Goal: Information Seeking & Learning: Learn about a topic

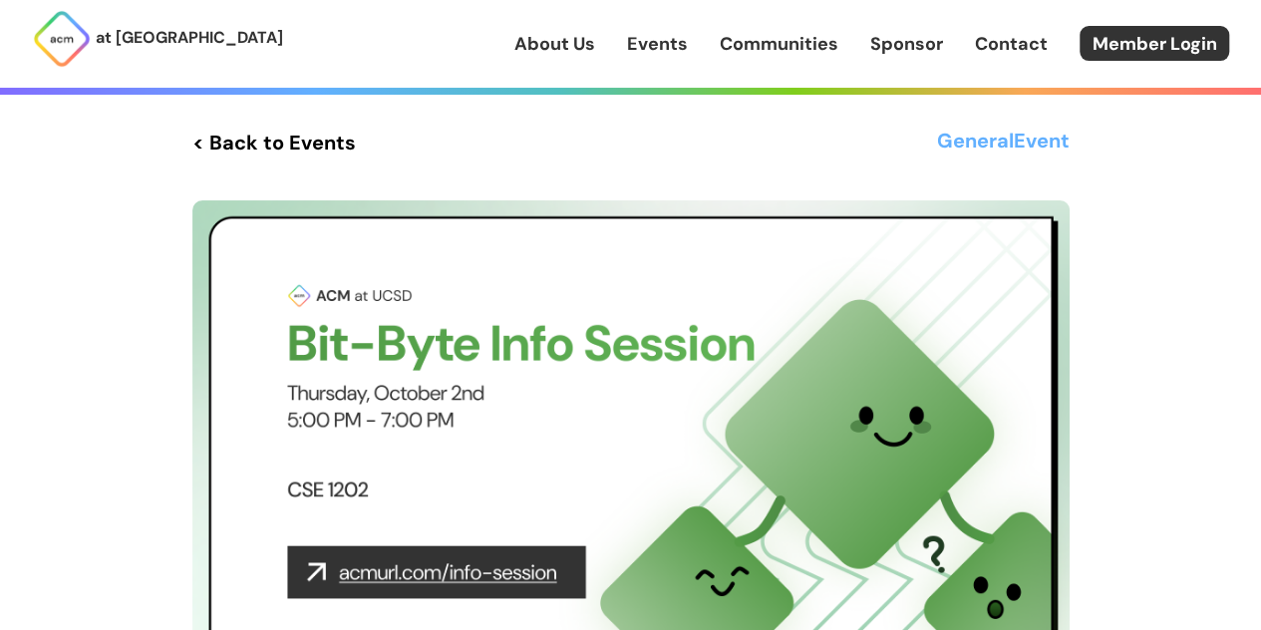
drag, startPoint x: 0, startPoint y: 0, endPoint x: 1002, endPoint y: 144, distance: 1011.9
click at [1002, 144] on h3 "General Event" at bounding box center [1003, 143] width 133 height 36
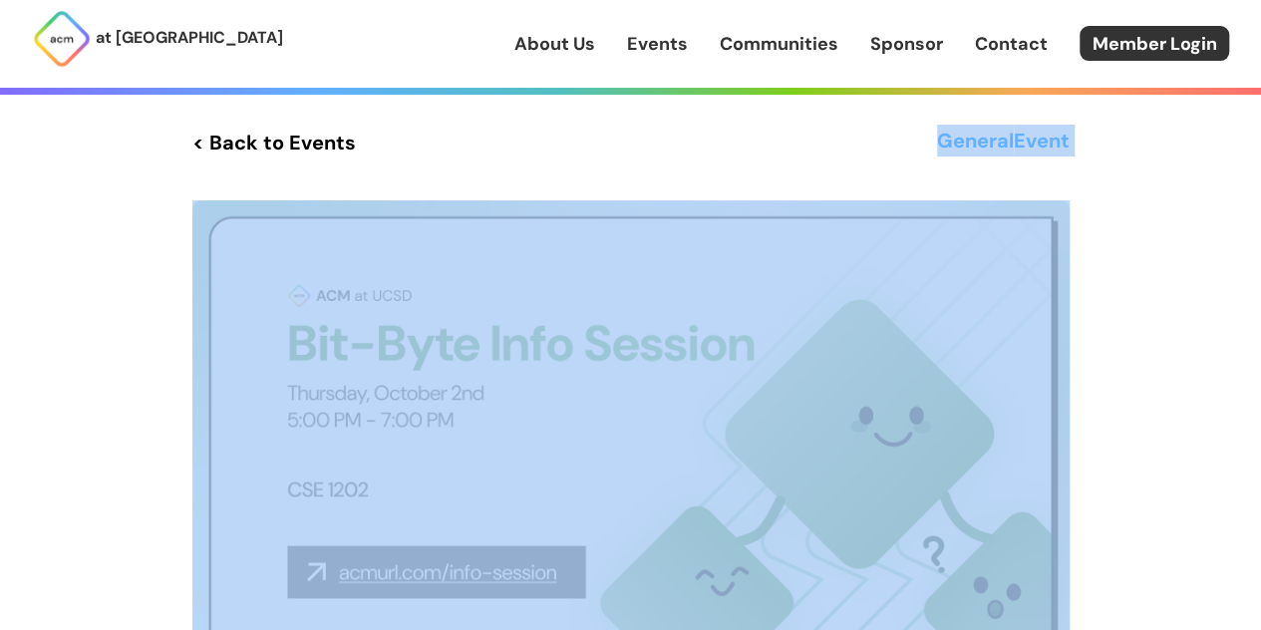
click at [1002, 144] on h3 "General Event" at bounding box center [1003, 143] width 133 height 36
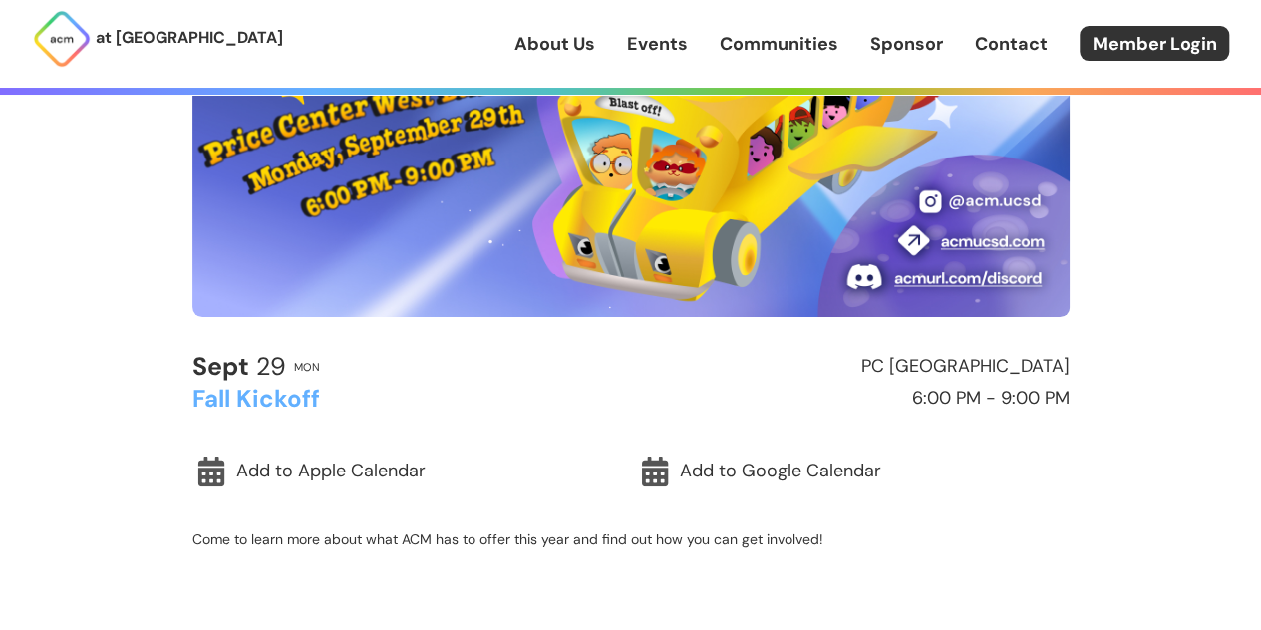
scroll to position [598, 0]
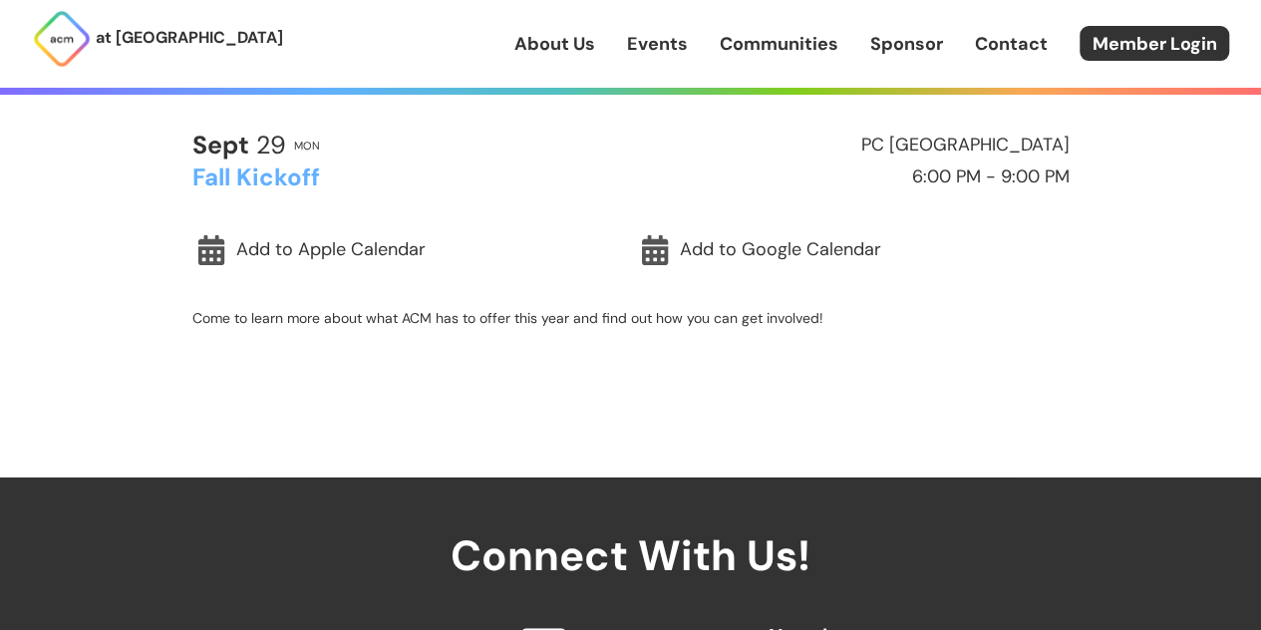
click at [528, 318] on p "Come to learn more about what ACM has to offer this year and find out how you c…" at bounding box center [630, 318] width 877 height 18
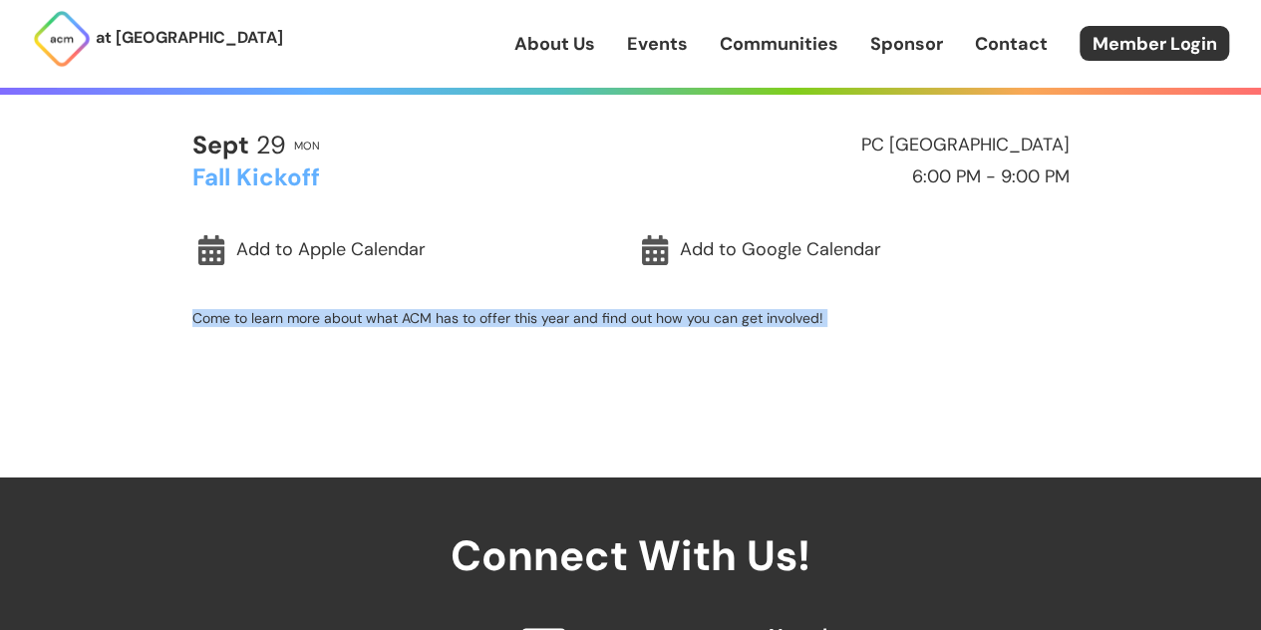
click at [528, 318] on p "Come to learn more about what ACM has to offer this year and find out how you c…" at bounding box center [630, 318] width 877 height 18
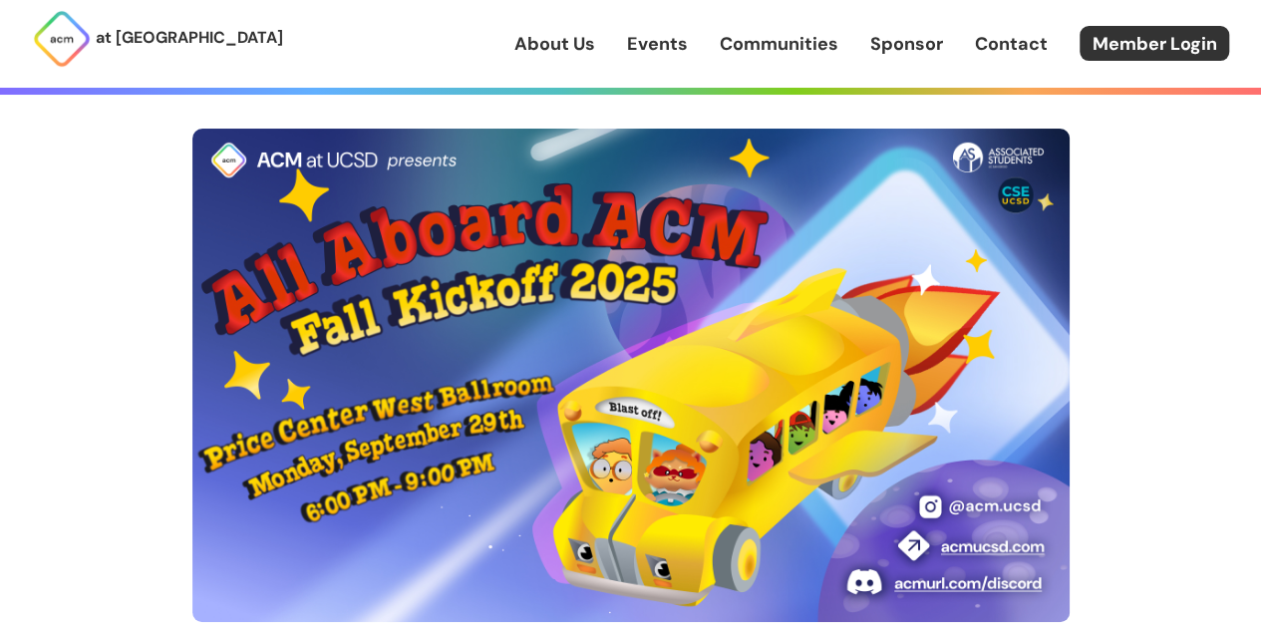
scroll to position [0, 0]
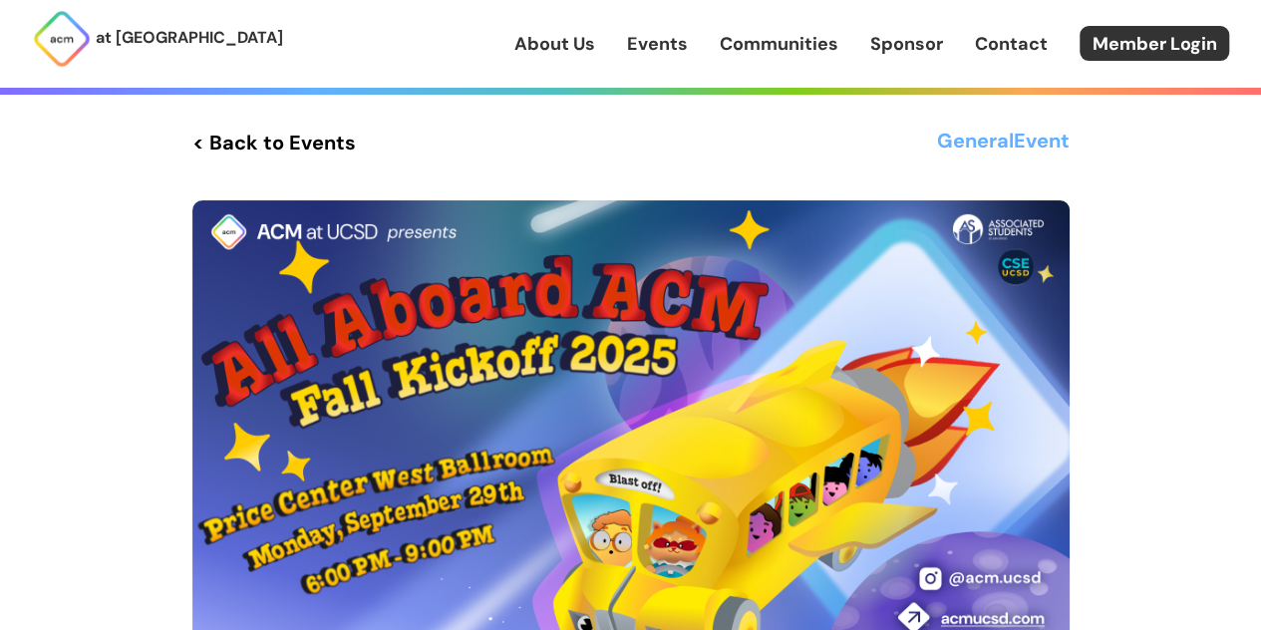
click at [565, 53] on link "About Us" at bounding box center [554, 44] width 81 height 26
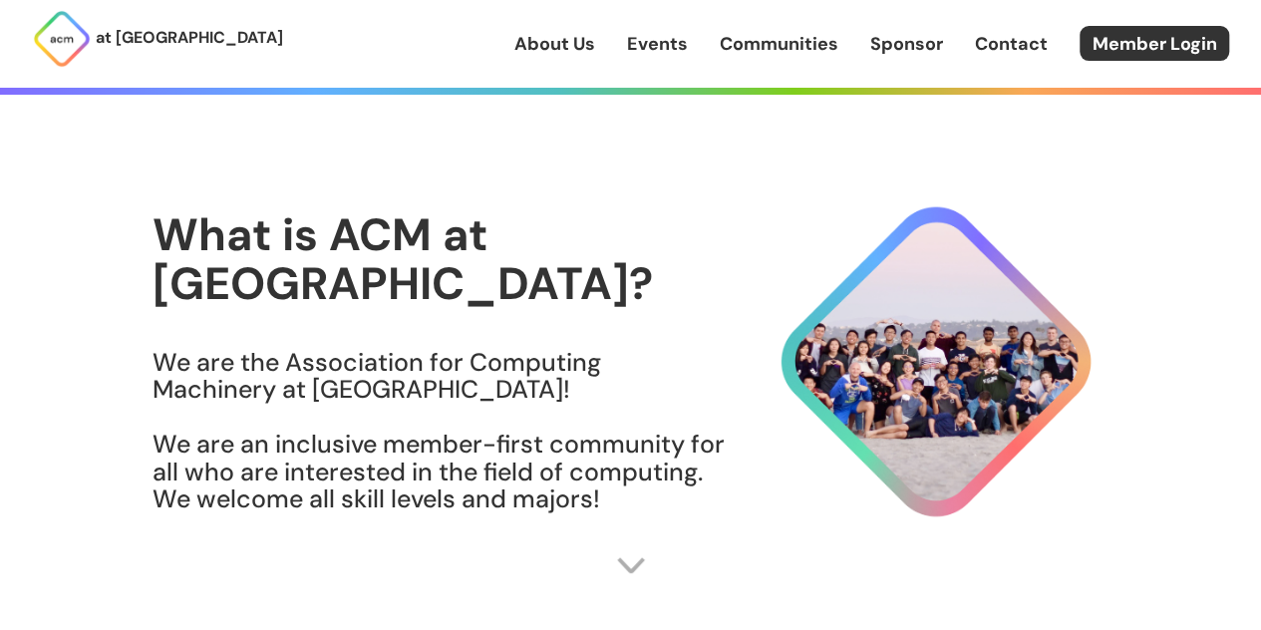
click at [959, 461] on img at bounding box center [918, 361] width 383 height 347
click at [931, 396] on img at bounding box center [918, 361] width 383 height 347
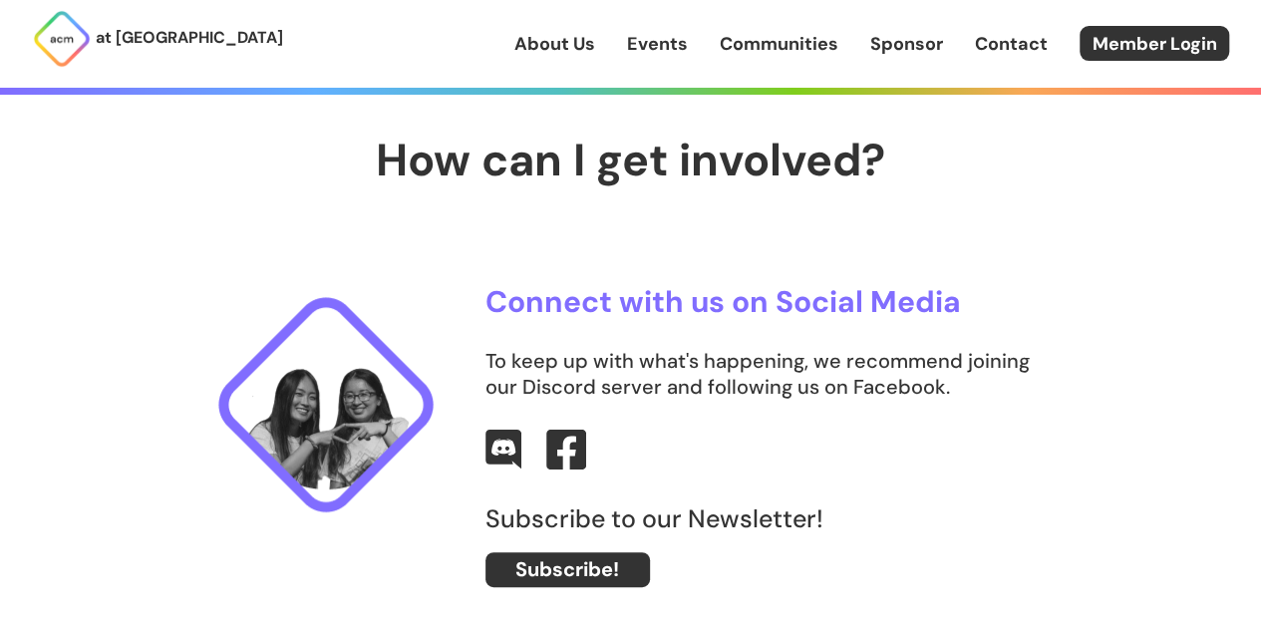
scroll to position [498, 0]
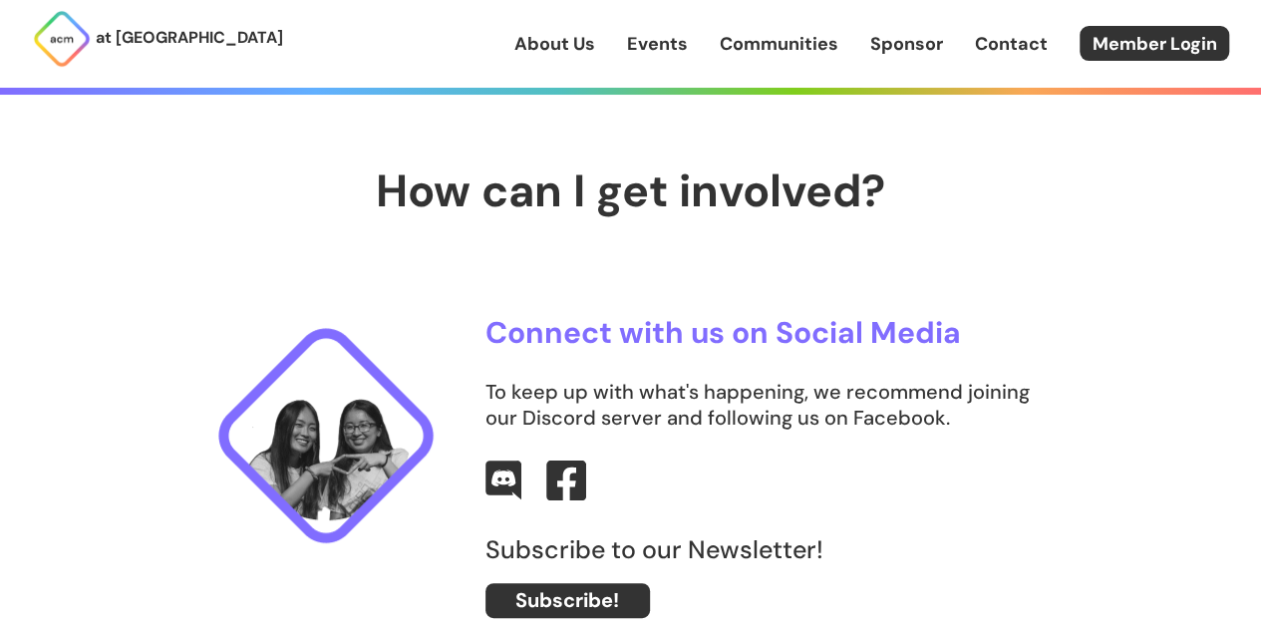
click at [674, 45] on link "Events" at bounding box center [657, 44] width 61 height 26
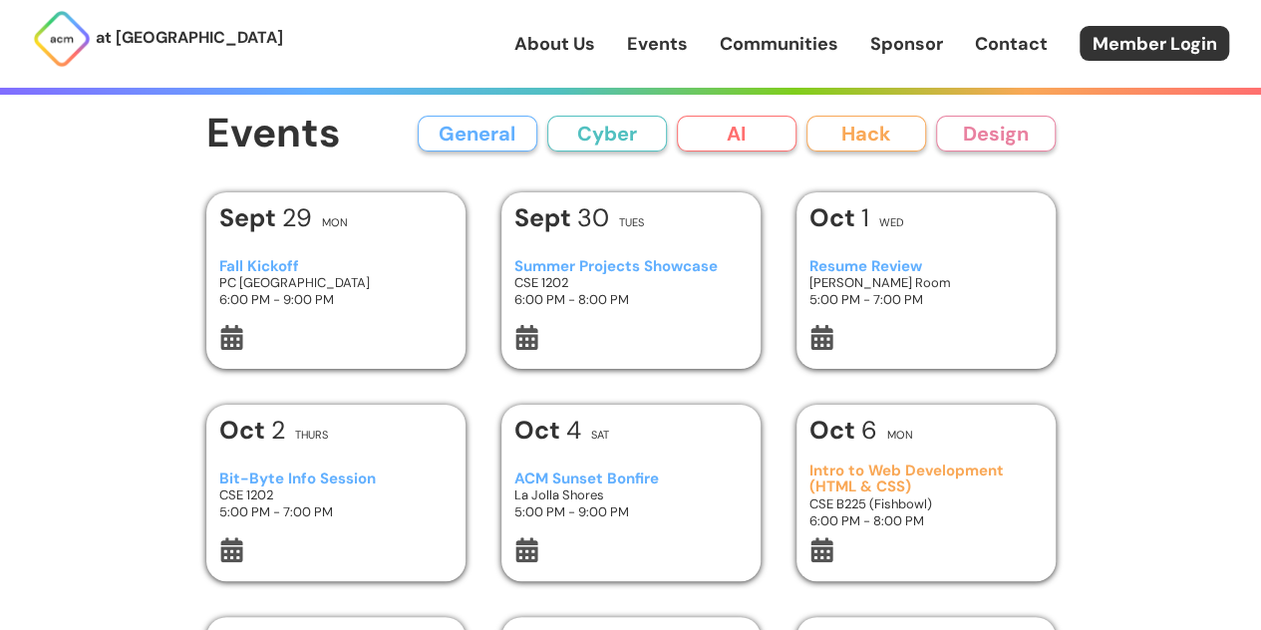
click at [703, 132] on button "AI" at bounding box center [737, 134] width 120 height 36
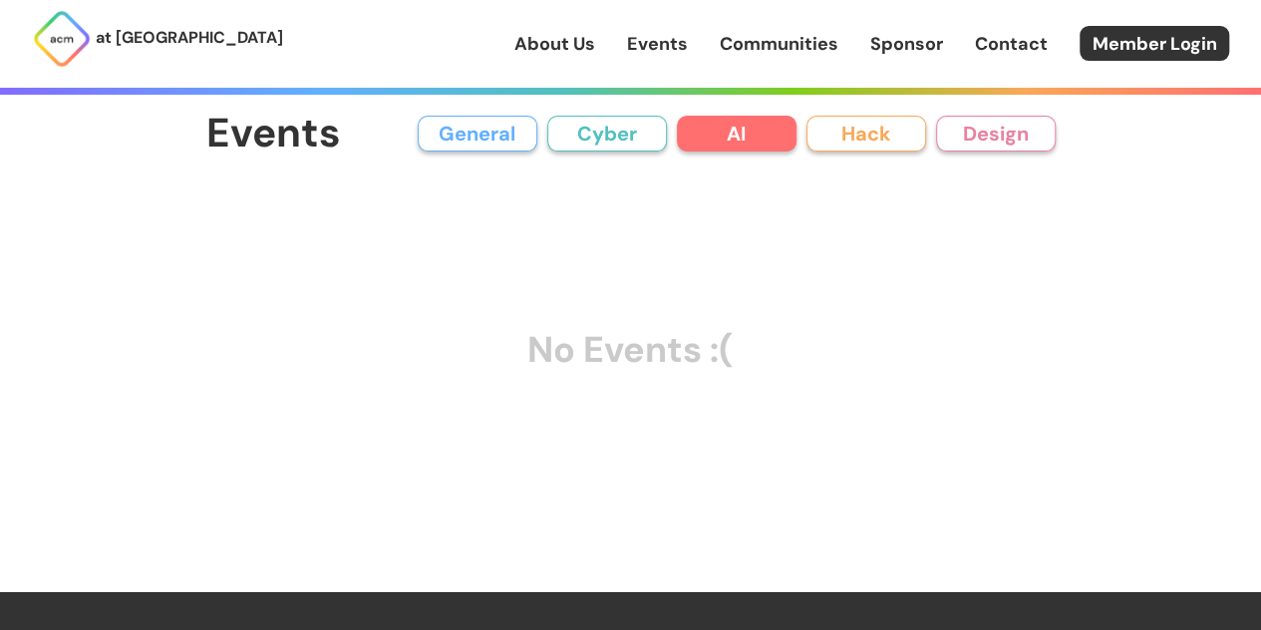
click at [619, 138] on button "Cyber" at bounding box center [607, 134] width 120 height 36
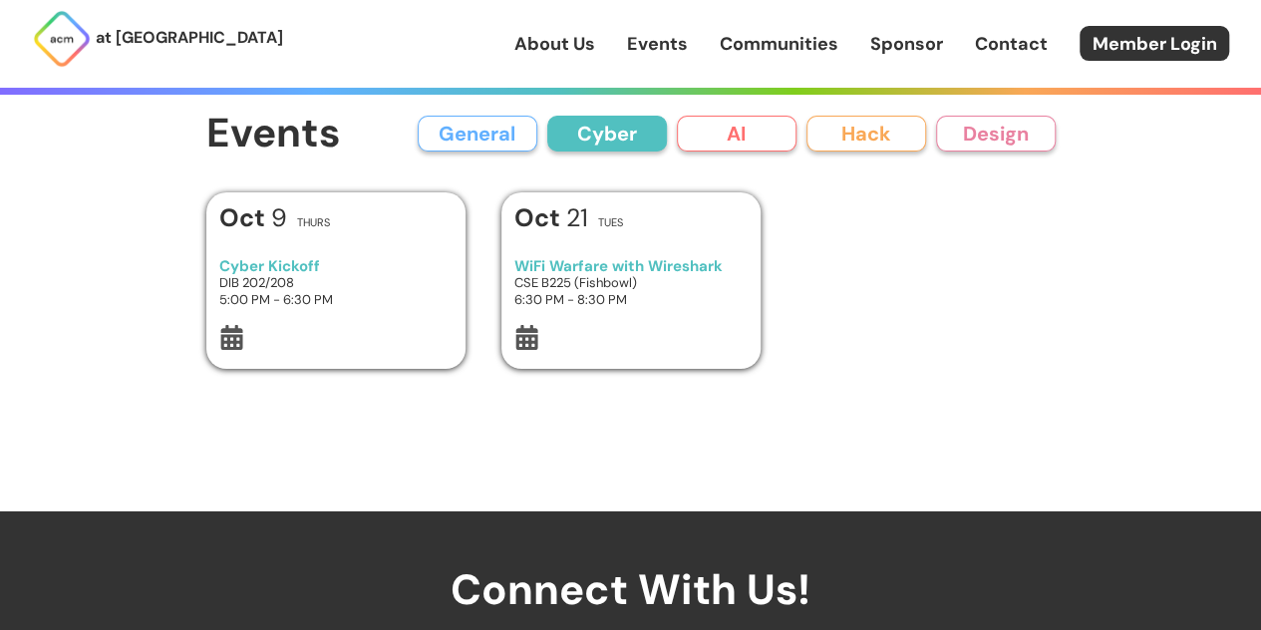
click at [492, 135] on button "General" at bounding box center [478, 134] width 120 height 36
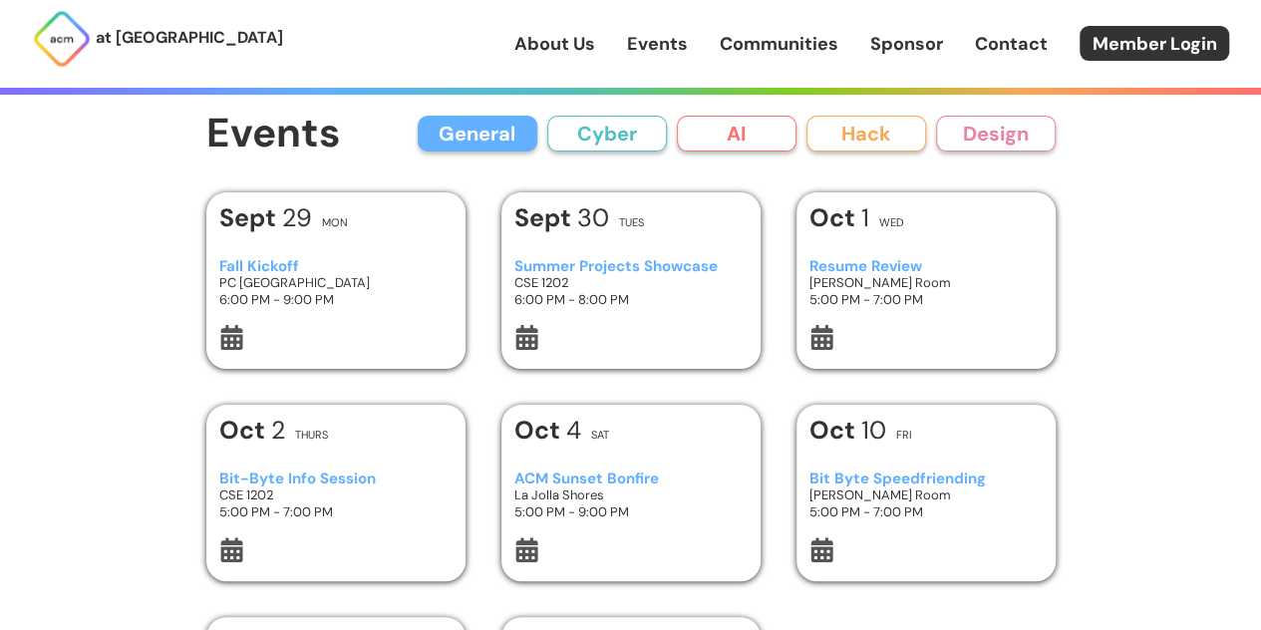
click at [617, 154] on div "Events General Cyber AI Hack Design All General AI Cyber Hack Design" at bounding box center [630, 134] width 849 height 45
click at [626, 142] on button "Cyber" at bounding box center [607, 134] width 120 height 36
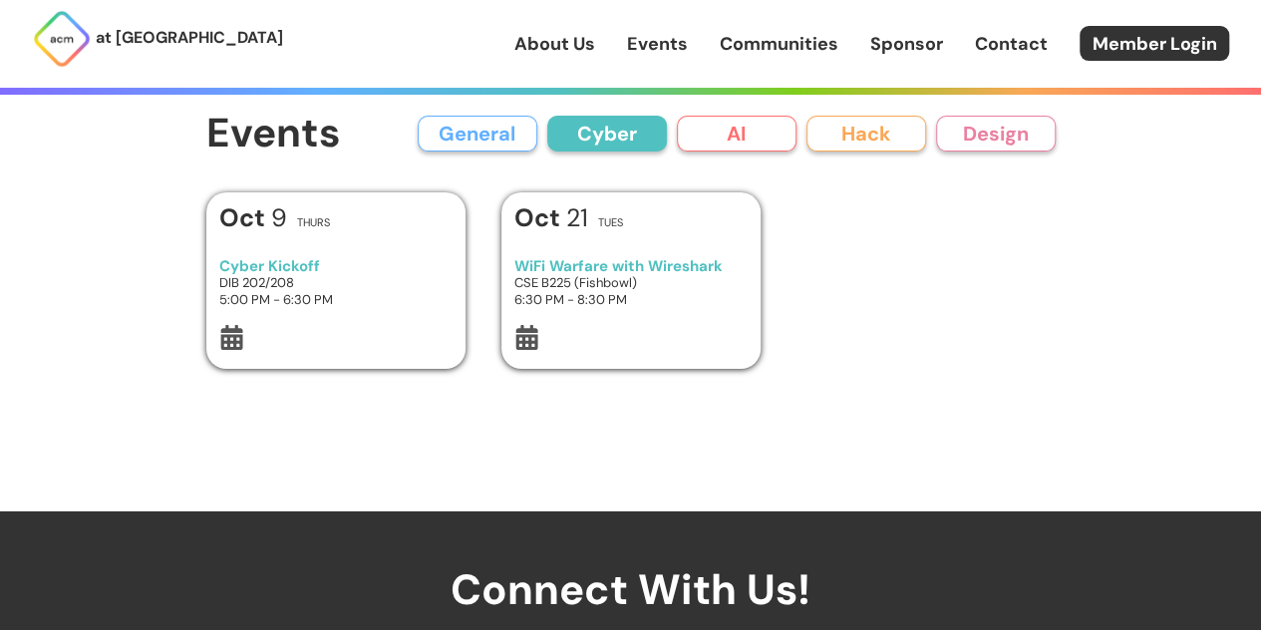
click at [519, 128] on button "General" at bounding box center [478, 134] width 120 height 36
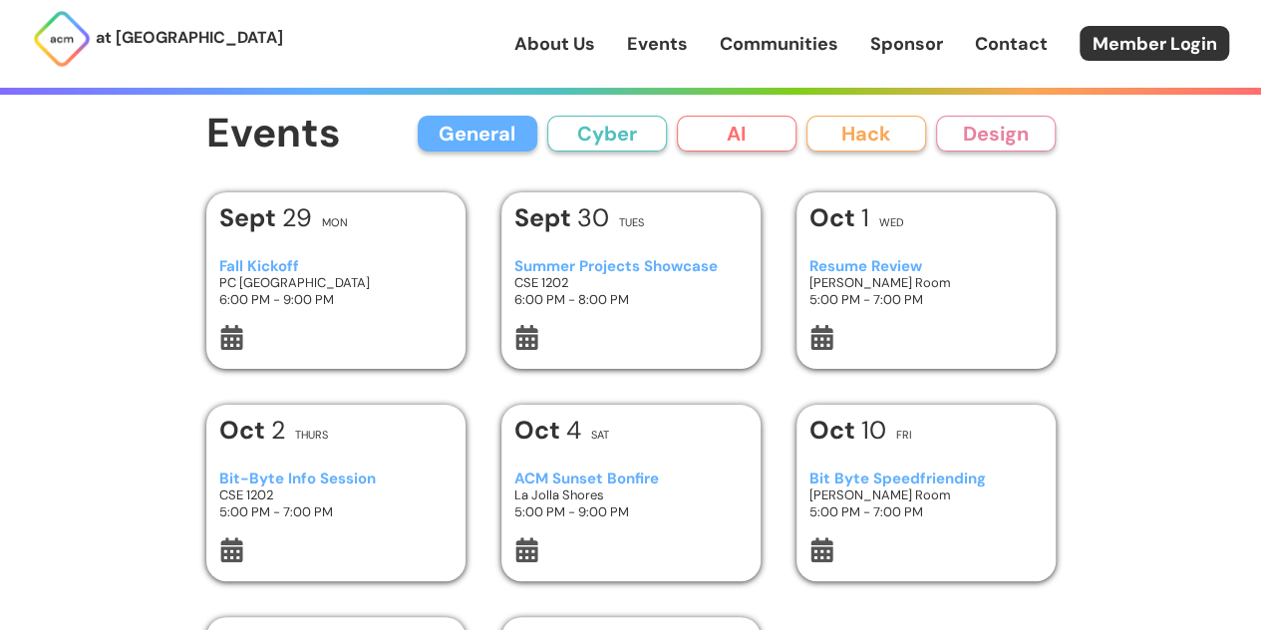
click at [587, 130] on button "Cyber" at bounding box center [607, 134] width 120 height 36
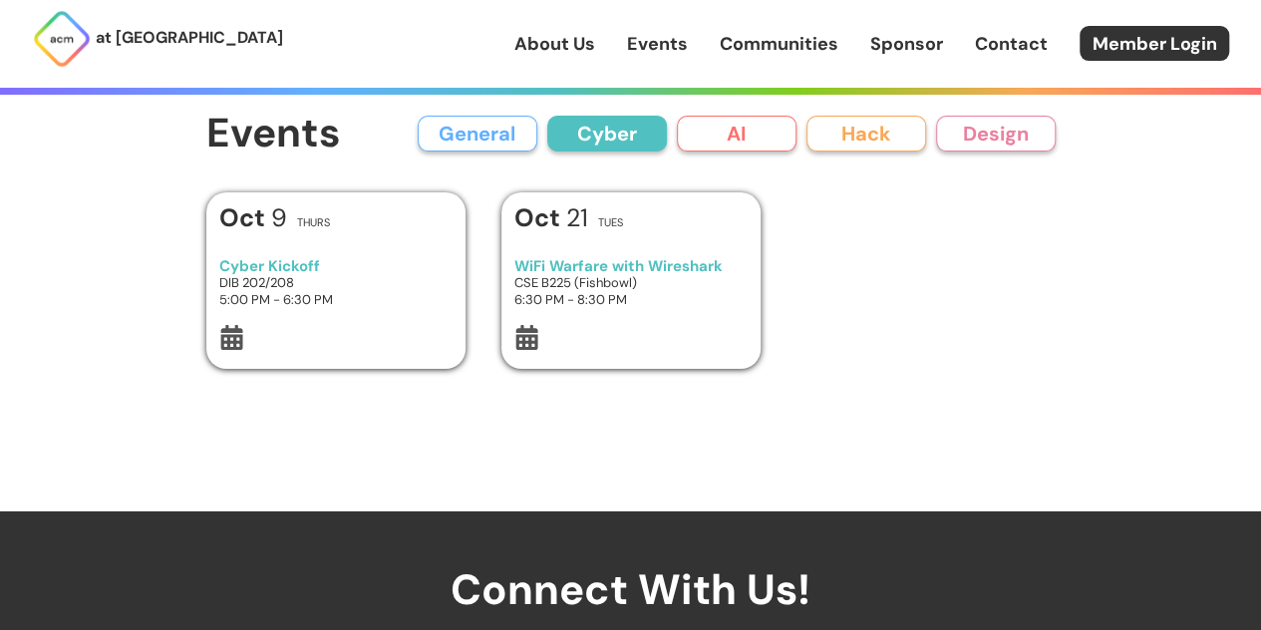
click at [502, 120] on button "General" at bounding box center [478, 134] width 120 height 36
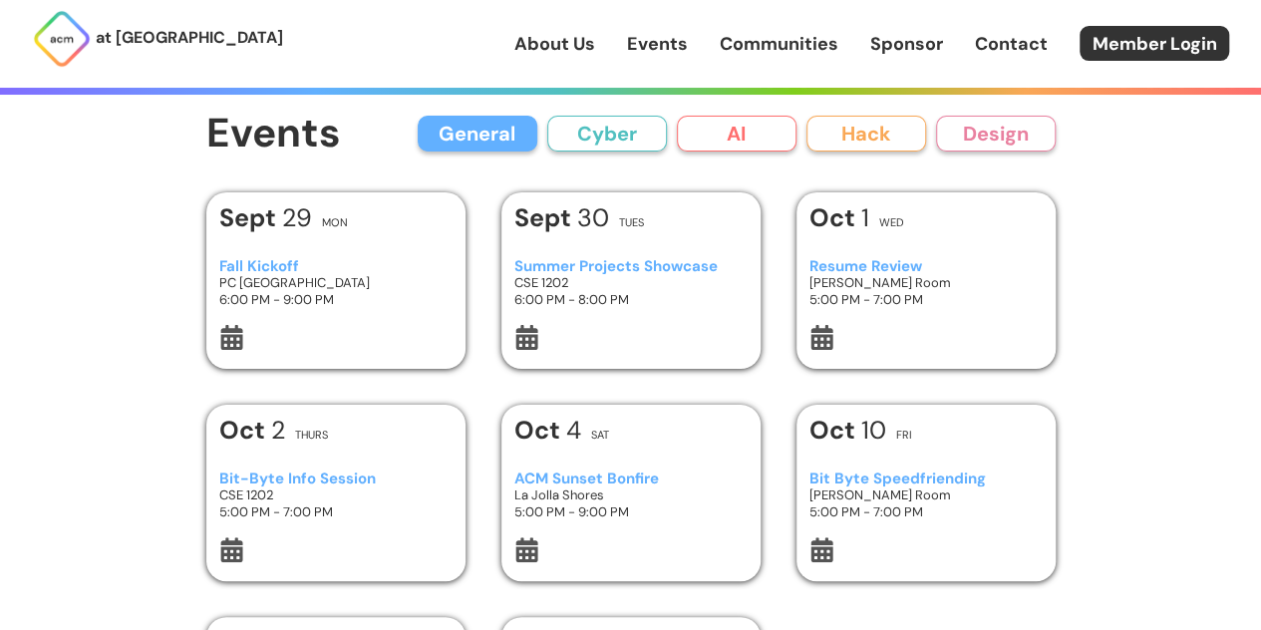
click at [600, 124] on button "Cyber" at bounding box center [607, 134] width 120 height 36
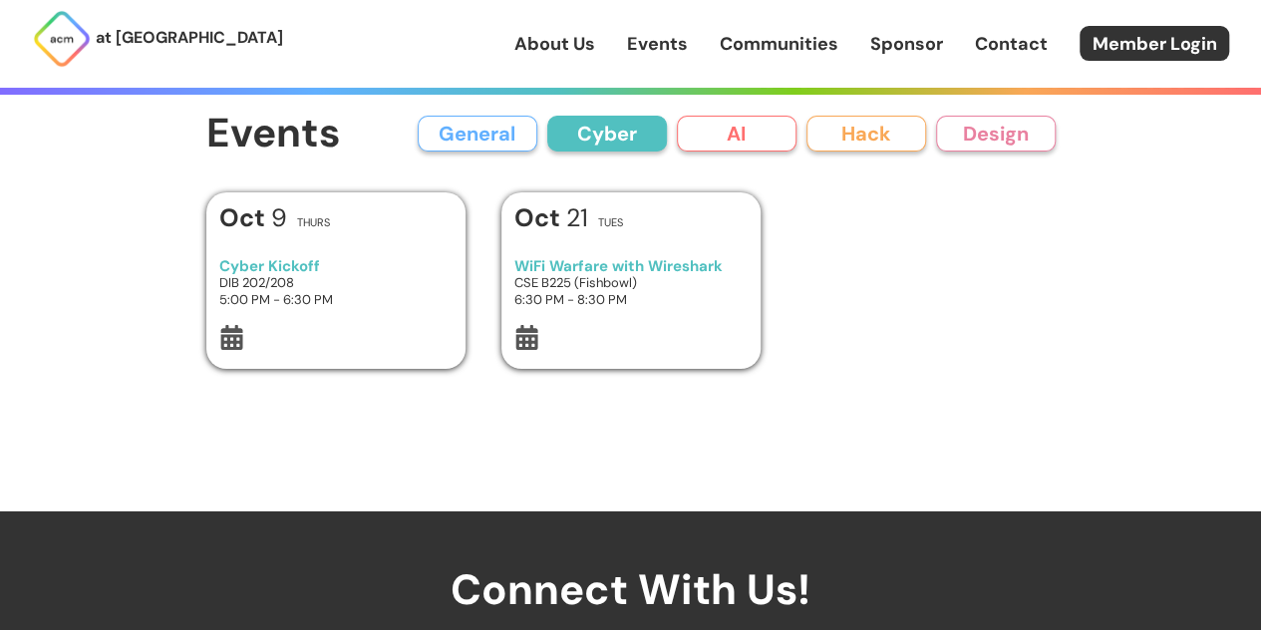
click at [680, 135] on button "AI" at bounding box center [737, 134] width 120 height 36
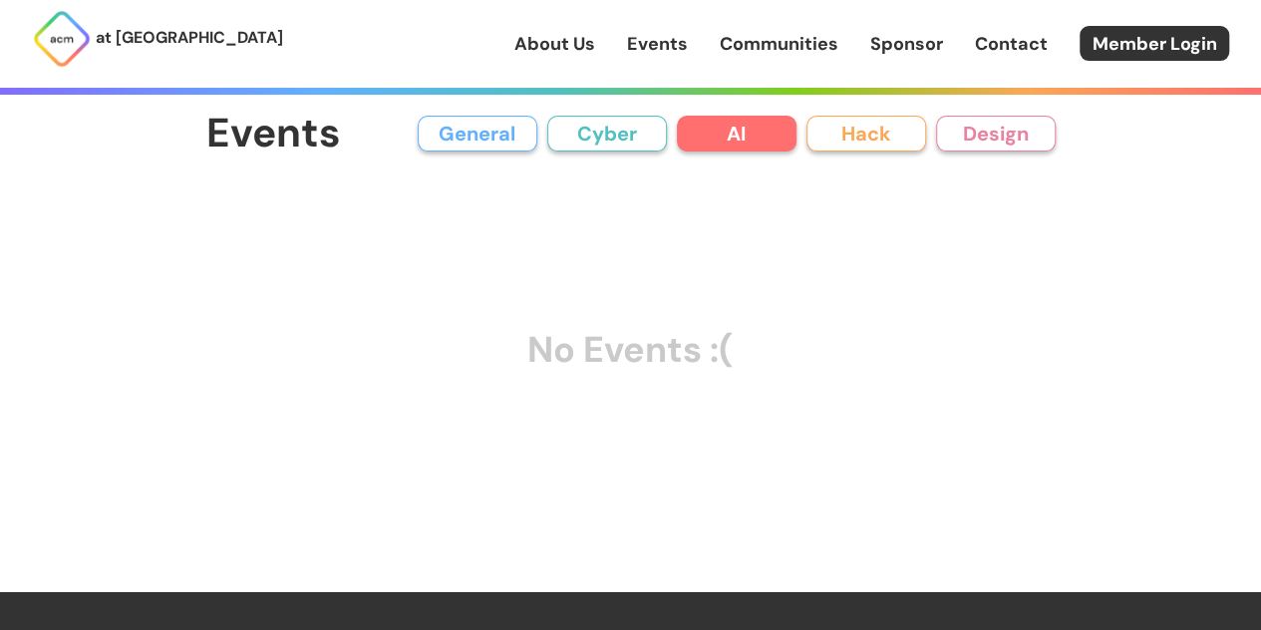
click at [897, 147] on button "Hack" at bounding box center [866, 134] width 120 height 36
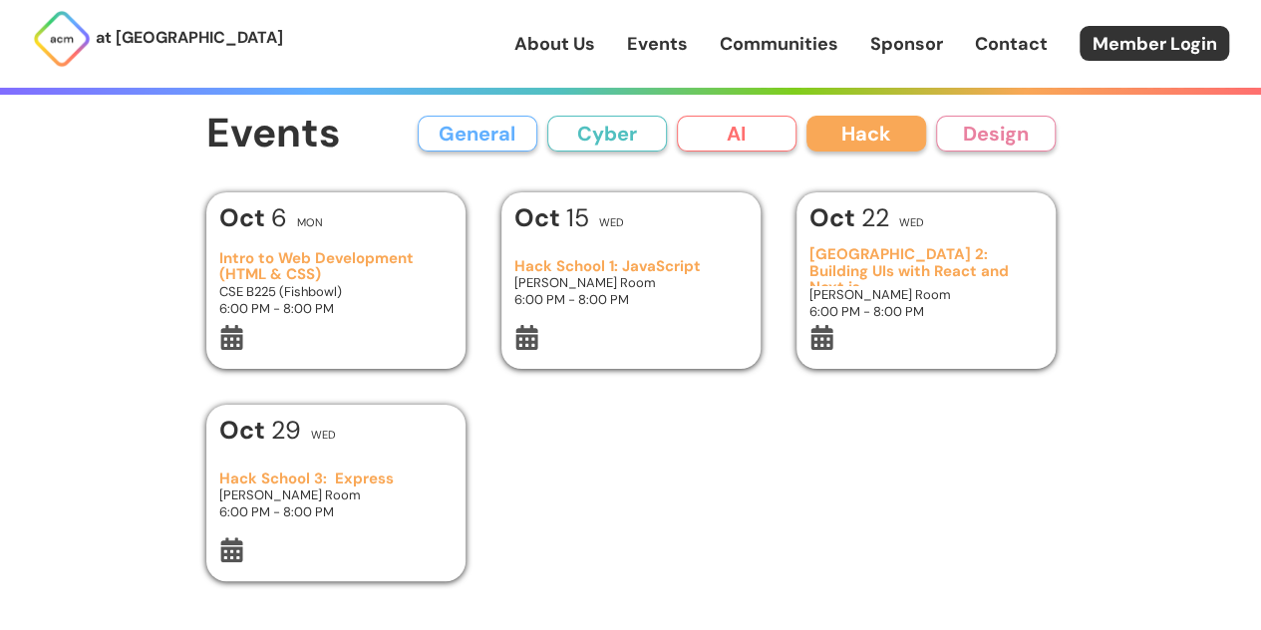
click at [997, 143] on button "Design" at bounding box center [996, 134] width 120 height 36
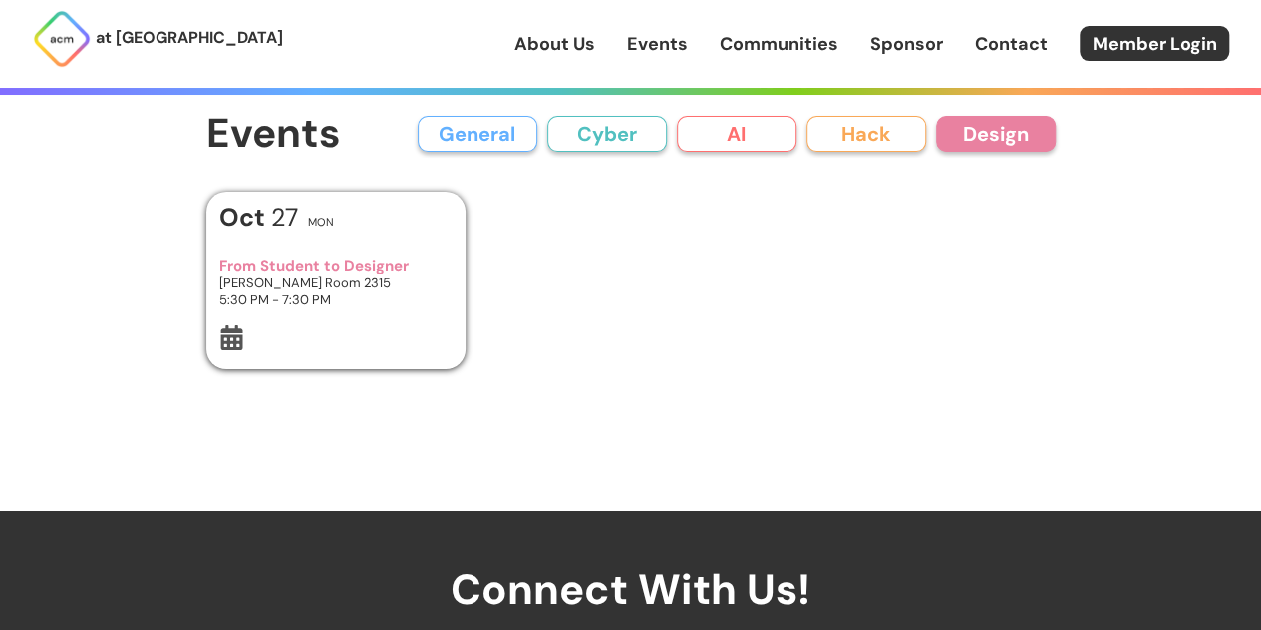
click at [752, 139] on button "AI" at bounding box center [737, 134] width 120 height 36
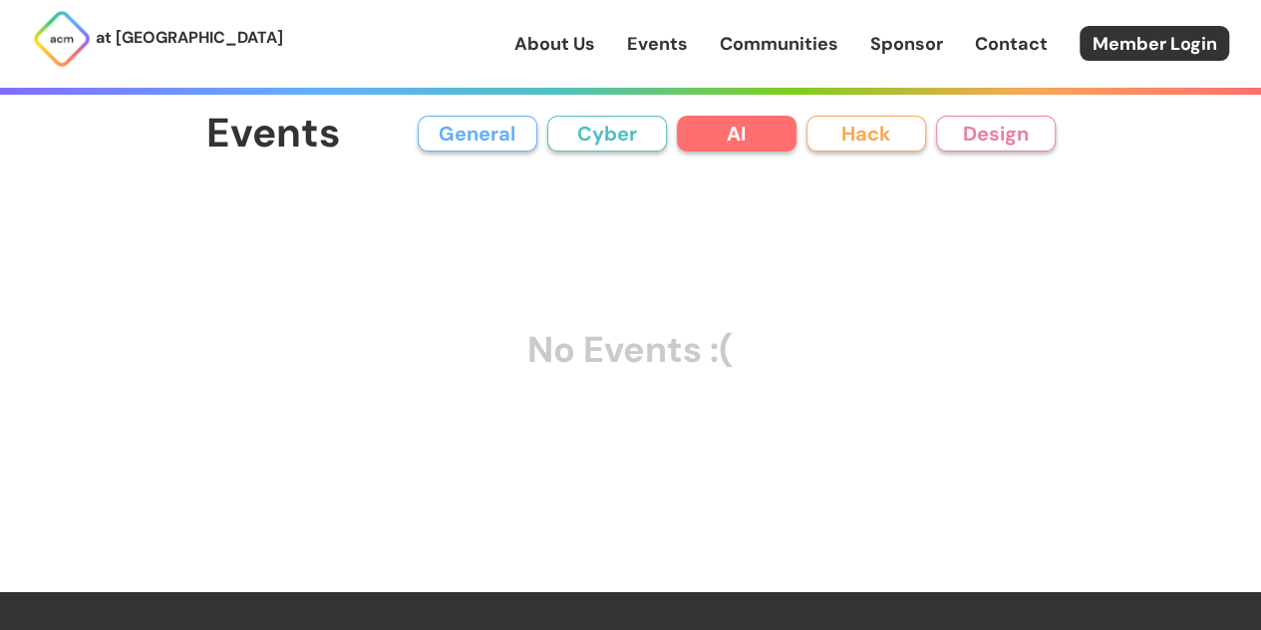
click at [544, 136] on div "General Cyber AI Hack Design" at bounding box center [737, 134] width 638 height 36
click at [502, 139] on button "General" at bounding box center [478, 134] width 120 height 36
